Goal: Information Seeking & Learning: Learn about a topic

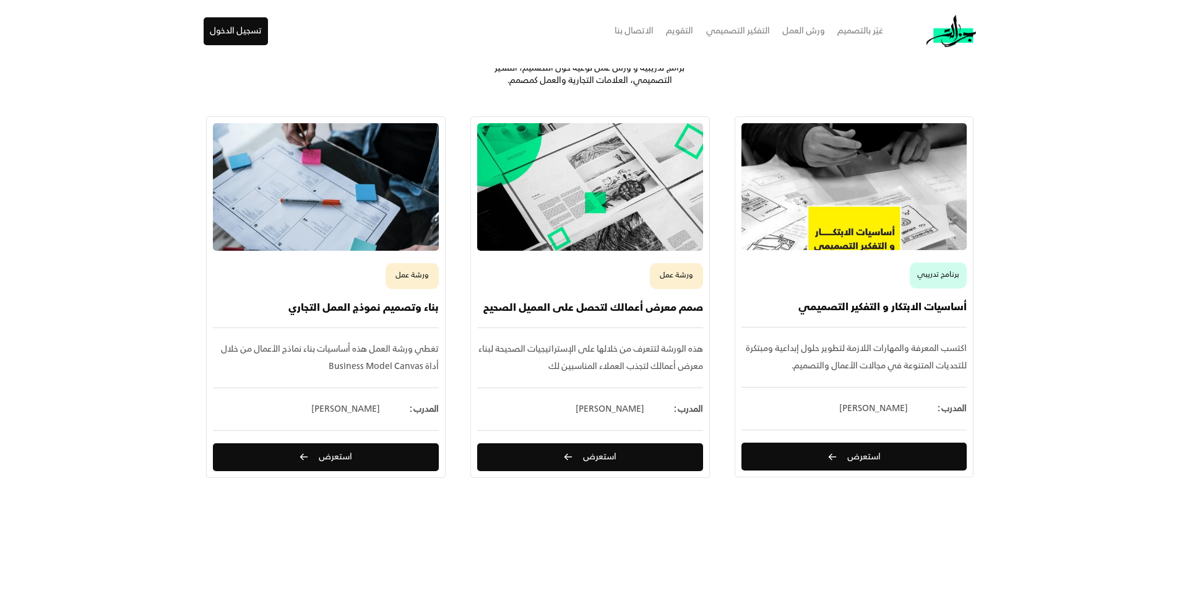
scroll to position [811, 0]
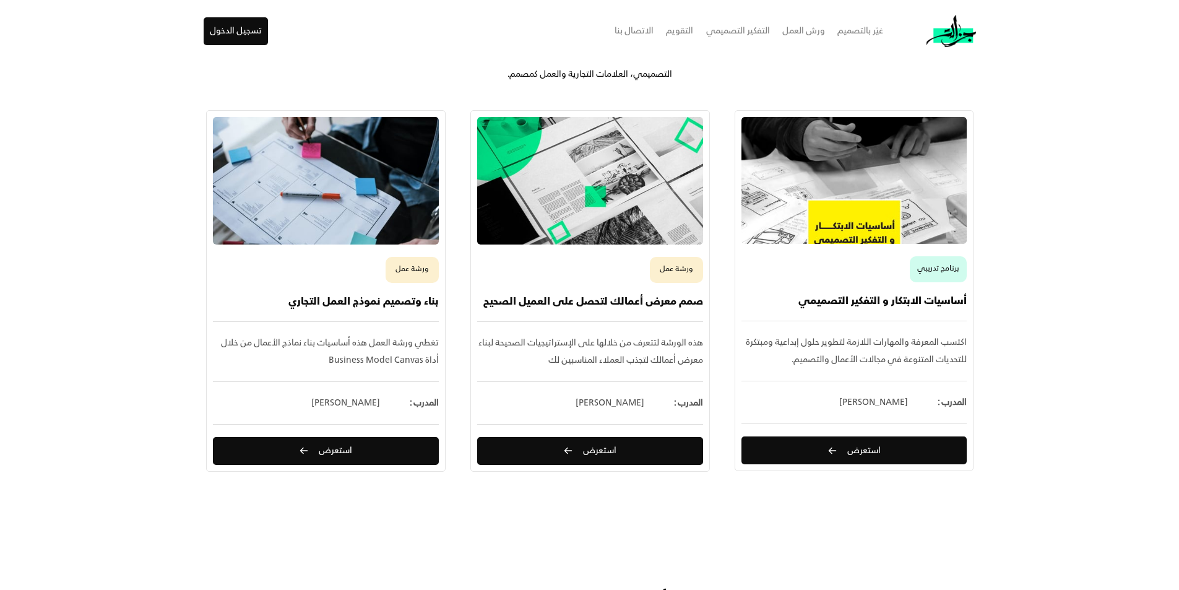
click at [882, 403] on div "[PERSON_NAME]" at bounding box center [873, 402] width 69 height 17
click at [873, 446] on span "استعرض" at bounding box center [863, 450] width 33 height 9
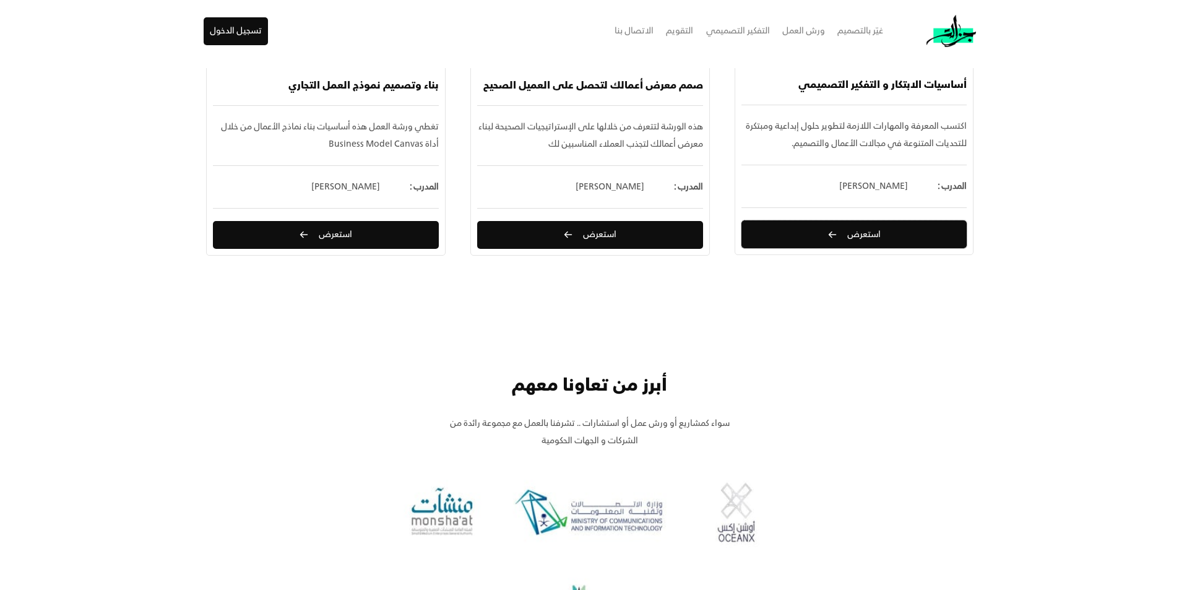
scroll to position [1056, 0]
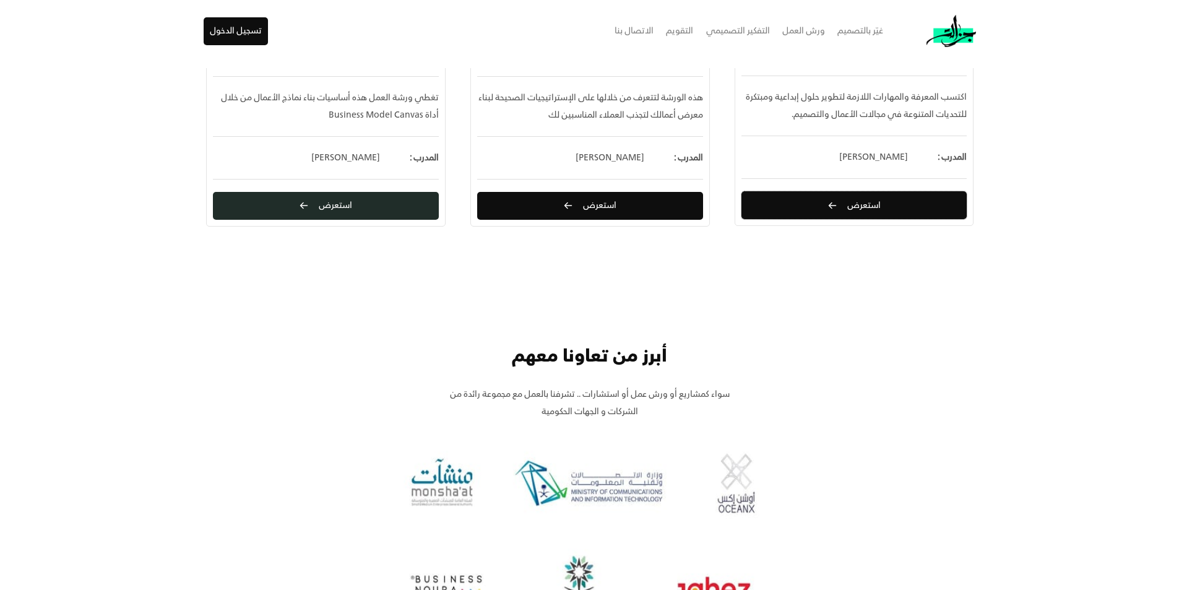
click at [334, 214] on button "استعرض" at bounding box center [326, 206] width 226 height 28
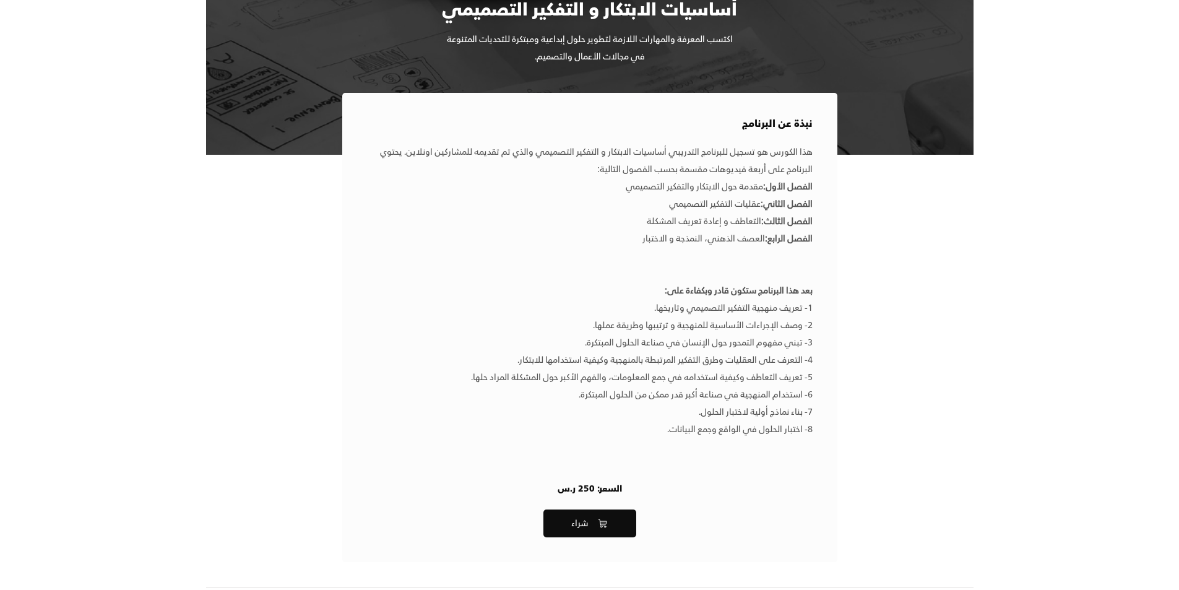
scroll to position [191, 0]
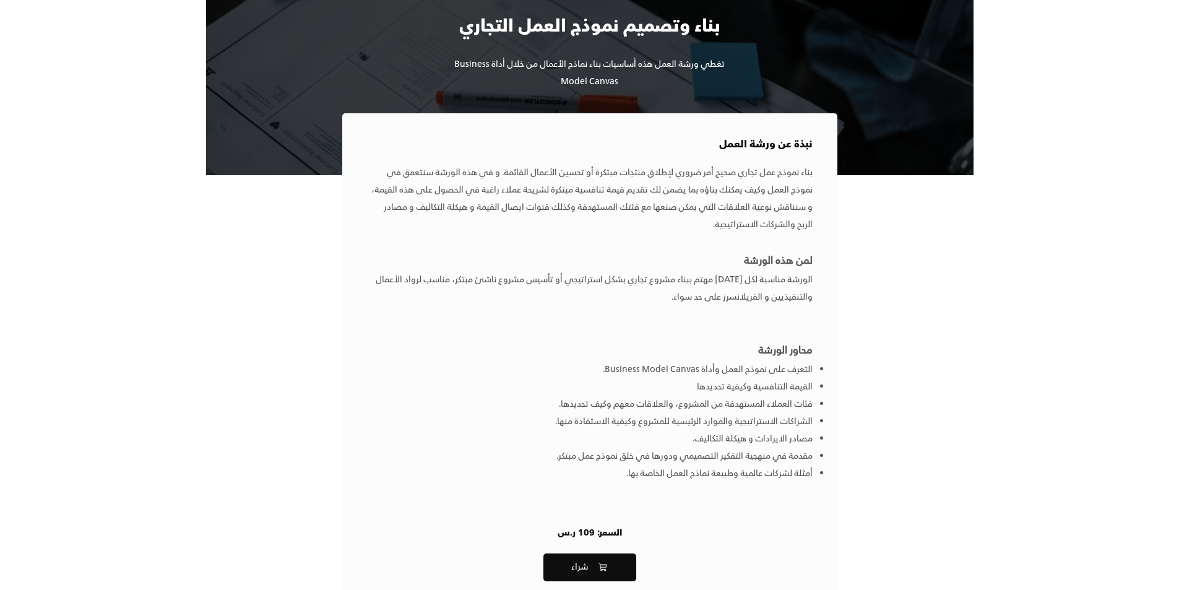
scroll to position [181, 0]
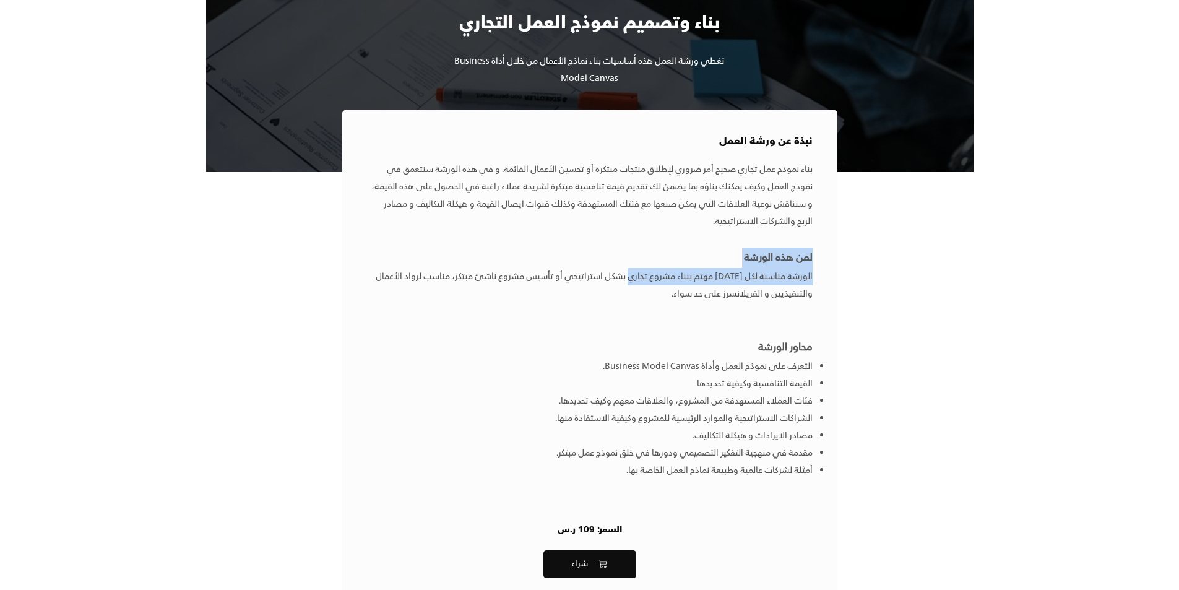
drag, startPoint x: 673, startPoint y: 266, endPoint x: 591, endPoint y: 287, distance: 84.3
click at [603, 285] on div "بناء نموذج عمل تجاري صحيح أمر ضروري لإطلاق منتجات مبتكرة أو تحسين الأعمال القائ…" at bounding box center [590, 320] width 446 height 318
drag, startPoint x: 504, startPoint y: 290, endPoint x: 465, endPoint y: 292, distance: 39.0
click at [487, 292] on div "الورشة مناسبة لكل أحد مهتم ببناء مشروع تجاري بشكل استراتيجي أو تأسيس مشروع ناشئ…" at bounding box center [590, 285] width 446 height 35
